Goal: Navigation & Orientation: Find specific page/section

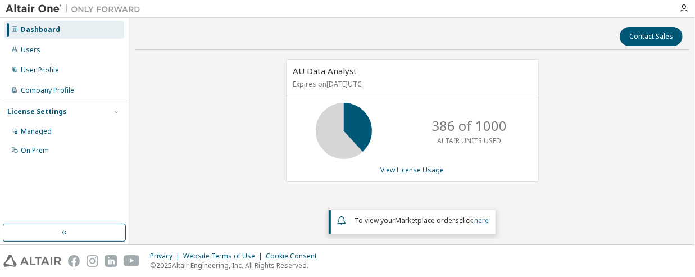
click at [482, 222] on link "here" at bounding box center [481, 221] width 15 height 10
